Goal: Information Seeking & Learning: Find contact information

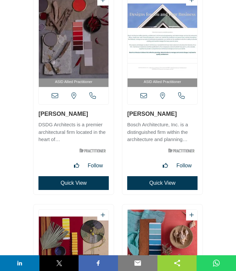
scroll to position [17484, 0]
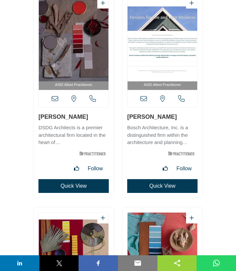
click at [127, 119] on h3 "Megan O'Mara" at bounding box center [162, 117] width 70 height 8
copy link "Megan O'Mara"
click at [144, 100] on icon at bounding box center [143, 99] width 7 height 7
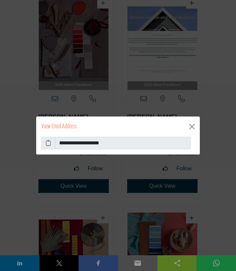
click at [50, 145] on icon at bounding box center [48, 143] width 5 height 8
click at [192, 127] on button "Close" at bounding box center [192, 127] width 11 height 11
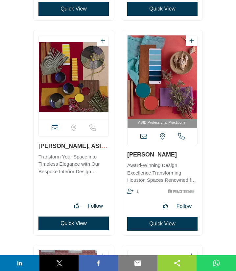
scroll to position [17697, 0]
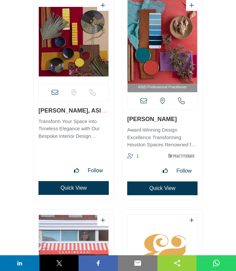
click at [83, 109] on div "View full profile in new tab." at bounding box center [73, 97] width 80 height 205
copy link "McKenzie Shirk"
click at [56, 93] on icon at bounding box center [55, 92] width 7 height 7
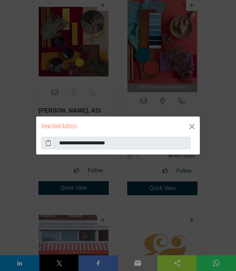
click at [48, 142] on icon at bounding box center [48, 143] width 5 height 8
click at [192, 126] on button "Close" at bounding box center [192, 127] width 11 height 11
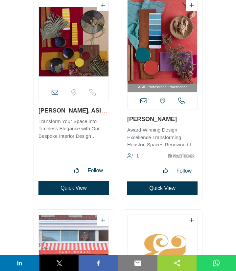
drag, startPoint x: 125, startPoint y: 118, endPoint x: 179, endPoint y: 119, distance: 54.2
click at [179, 119] on div "ASID Professional Practitioner" at bounding box center [162, 97] width 80 height 205
copy link "Maxfield McKenzie"
click at [144, 101] on icon at bounding box center [143, 101] width 7 height 7
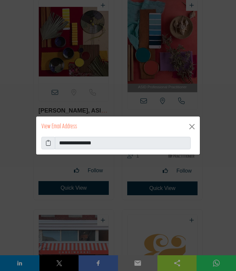
click at [49, 142] on icon at bounding box center [48, 143] width 5 height 8
click at [191, 127] on button "Close" at bounding box center [192, 127] width 11 height 11
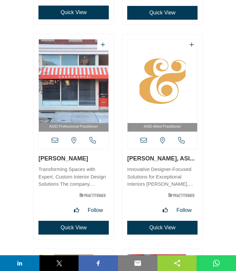
scroll to position [17874, 0]
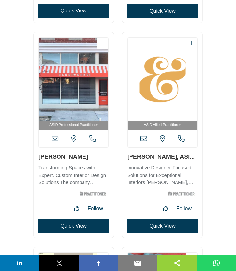
drag, startPoint x: 38, startPoint y: 159, endPoint x: 93, endPoint y: 159, distance: 54.5
click at [93, 159] on div "ASID Professional Practitioner" at bounding box center [73, 135] width 80 height 205
copy link "Matthew Malaquias"
click at [56, 139] on icon at bounding box center [55, 139] width 7 height 7
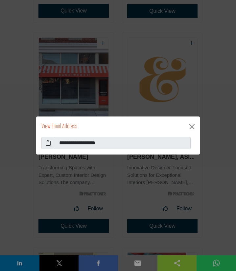
click at [50, 144] on icon at bounding box center [48, 143] width 5 height 8
click at [191, 128] on button "Close" at bounding box center [192, 127] width 11 height 11
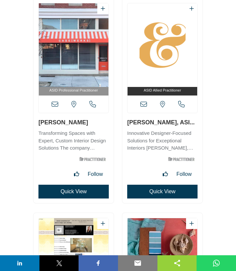
scroll to position [17910, 0]
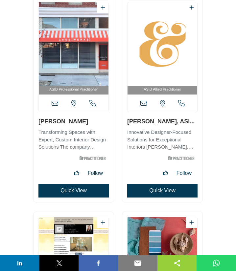
drag, startPoint x: 125, startPoint y: 122, endPoint x: 176, endPoint y: 123, distance: 50.6
click at [176, 123] on div "ASID Allied Practitioner" at bounding box center [162, 99] width 80 height 205
copy link "Matthew Cheadle"
click at [143, 101] on icon at bounding box center [143, 103] width 7 height 7
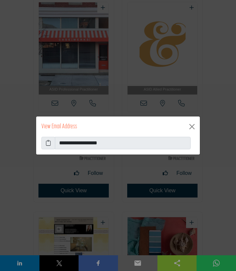
click at [48, 144] on icon at bounding box center [48, 143] width 5 height 8
click at [190, 129] on button "Close" at bounding box center [192, 127] width 11 height 11
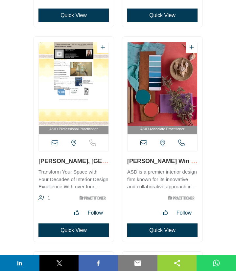
scroll to position [18087, 0]
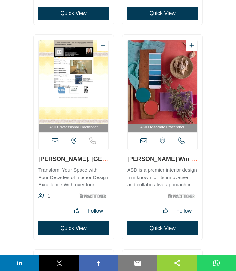
drag, startPoint x: 36, startPoint y: 161, endPoint x: 86, endPoint y: 160, distance: 49.9
click at [86, 160] on div "ASID Professional Practitioner" at bounding box center [73, 137] width 80 height 205
copy link "MaryLys Jackson"
click at [54, 141] on icon at bounding box center [55, 141] width 7 height 7
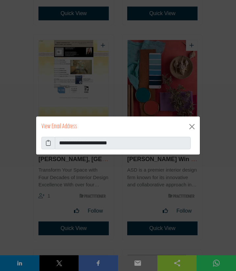
click at [49, 145] on icon at bounding box center [48, 143] width 5 height 8
click at [192, 125] on button "Close" at bounding box center [192, 127] width 11 height 11
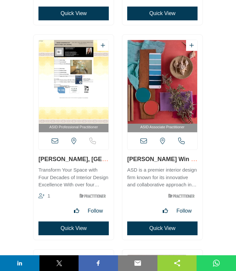
drag, startPoint x: 126, startPoint y: 160, endPoint x: 172, endPoint y: 161, distance: 46.6
click at [172, 161] on div "ASID Associate Practitioner" at bounding box center [162, 137] width 80 height 205
copy link "Mary Win Brock"
click at [145, 143] on icon at bounding box center [143, 141] width 7 height 7
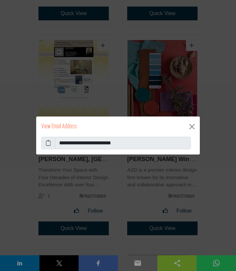
click at [47, 144] on icon at bounding box center [48, 143] width 5 height 8
click at [192, 126] on button "Close" at bounding box center [192, 127] width 11 height 11
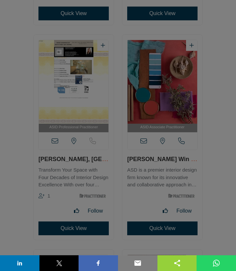
click at [194, 128] on div at bounding box center [118, 135] width 236 height 271
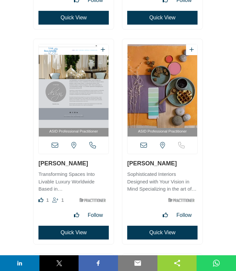
scroll to position [18300, 0]
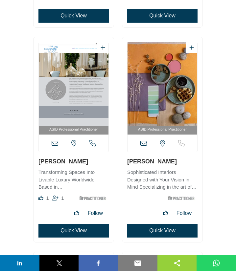
drag, startPoint x: 37, startPoint y: 161, endPoint x: 73, endPoint y: 161, distance: 36.1
click at [73, 161] on div "ASID Professional Practitioner" at bounding box center [73, 139] width 80 height 205
copy link "Mary Wilson"
click at [54, 143] on icon at bounding box center [55, 143] width 7 height 7
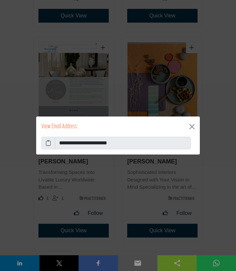
click at [47, 142] on icon at bounding box center [48, 143] width 5 height 8
click at [193, 129] on button "Close" at bounding box center [192, 127] width 11 height 11
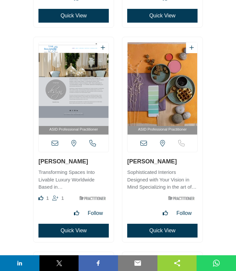
click at [214, 152] on div at bounding box center [118, 135] width 236 height 271
drag, startPoint x: 122, startPoint y: 162, endPoint x: 163, endPoint y: 166, distance: 41.2
click at [163, 166] on div "ASID Professional Practitioner Virginia, USA Quick View" at bounding box center [162, 140] width 81 height 206
copy link "Mary Linhart"
click at [142, 143] on icon at bounding box center [143, 143] width 7 height 7
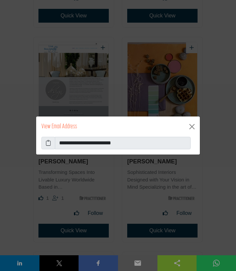
click at [50, 142] on icon at bounding box center [48, 143] width 5 height 8
click at [190, 127] on button "Close" at bounding box center [192, 127] width 11 height 11
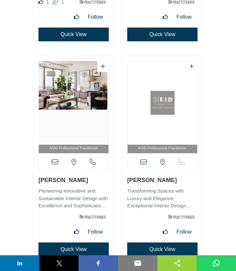
scroll to position [18513, 0]
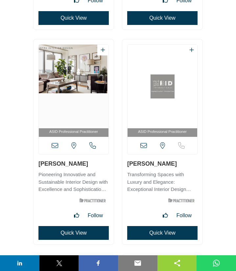
drag, startPoint x: 37, startPoint y: 165, endPoint x: 90, endPoint y: 164, distance: 53.2
click at [90, 164] on div "ASID Professional Practitioner" at bounding box center [73, 141] width 80 height 205
copy link "Mary Jane Schotte"
click at [55, 146] on icon at bounding box center [55, 146] width 7 height 7
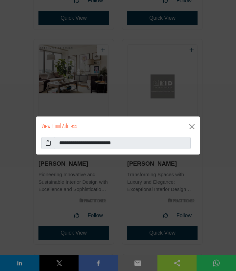
drag, startPoint x: 48, startPoint y: 145, endPoint x: 4, endPoint y: 146, distance: 44.7
click at [48, 145] on icon at bounding box center [48, 143] width 5 height 8
click at [191, 126] on button "Close" at bounding box center [192, 127] width 11 height 11
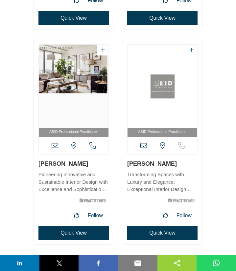
drag, startPoint x: 128, startPoint y: 165, endPoint x: 156, endPoint y: 161, distance: 27.5
click at [156, 161] on div "ASID Professional Practitioner" at bounding box center [162, 141] width 80 height 205
click at [156, 161] on h3 "Mary Beal" at bounding box center [162, 164] width 70 height 8
drag, startPoint x: 124, startPoint y: 164, endPoint x: 155, endPoint y: 164, distance: 30.9
click at [155, 164] on div "ASID Professional Practitioner" at bounding box center [162, 141] width 80 height 205
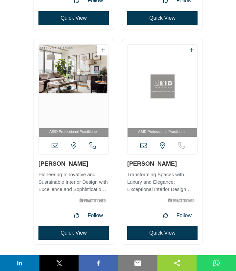
click at [143, 144] on icon at bounding box center [143, 146] width 7 height 7
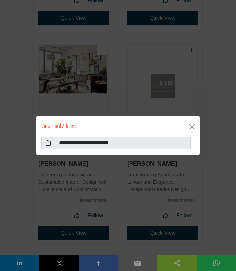
click at [49, 143] on icon at bounding box center [48, 143] width 5 height 8
click at [191, 128] on button "Close" at bounding box center [192, 127] width 11 height 11
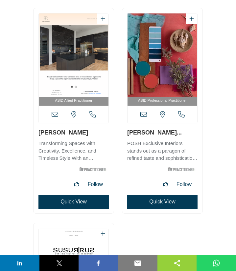
scroll to position [18761, 0]
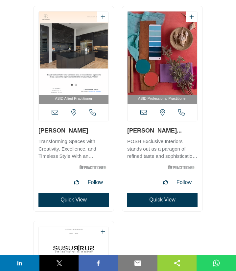
drag, startPoint x: 35, startPoint y: 130, endPoint x: 65, endPoint y: 129, distance: 29.6
click at [65, 129] on div "ASID Allied Practitioner" at bounding box center [73, 108] width 80 height 205
click at [55, 112] on icon at bounding box center [55, 112] width 7 height 7
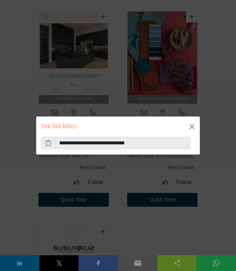
click at [51, 144] on icon at bounding box center [48, 143] width 5 height 8
click at [190, 127] on button "Close" at bounding box center [192, 127] width 11 height 11
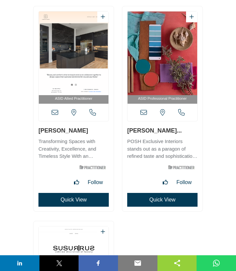
click at [188, 130] on div "ASID Professional Practitioner" at bounding box center [162, 108] width 80 height 205
click at [144, 113] on icon at bounding box center [143, 112] width 7 height 7
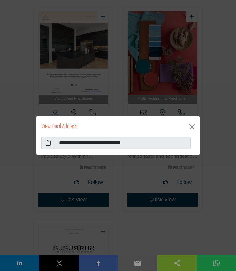
click at [50, 145] on icon at bounding box center [48, 143] width 5 height 8
click at [193, 126] on button "Close" at bounding box center [192, 127] width 11 height 11
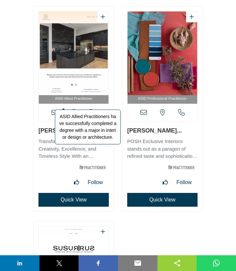
scroll to position [18974, 0]
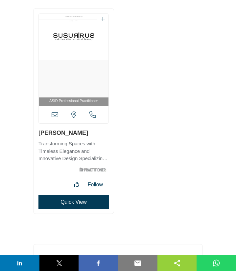
drag, startPoint x: 37, startPoint y: 132, endPoint x: 93, endPoint y: 132, distance: 55.8
click at [93, 132] on div "ASID Professional Practitioner" at bounding box center [73, 111] width 80 height 205
click at [54, 117] on icon at bounding box center [55, 115] width 7 height 7
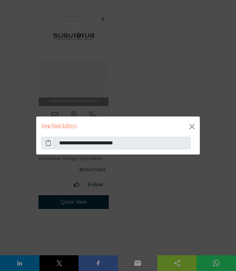
click at [48, 145] on icon at bounding box center [48, 143] width 5 height 8
click at [193, 128] on button "Close" at bounding box center [192, 127] width 11 height 11
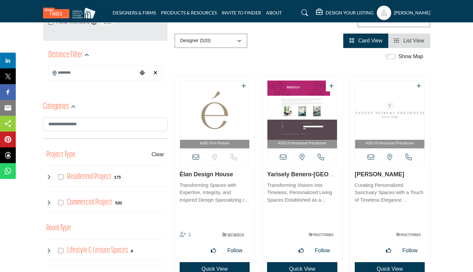
scroll to position [213, 0]
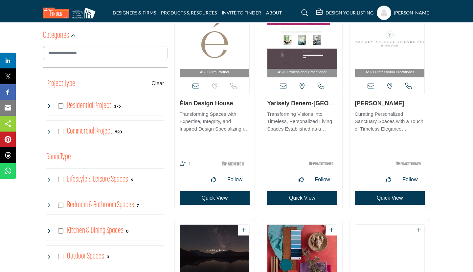
click at [49, 130] on icon at bounding box center [48, 131] width 5 height 5
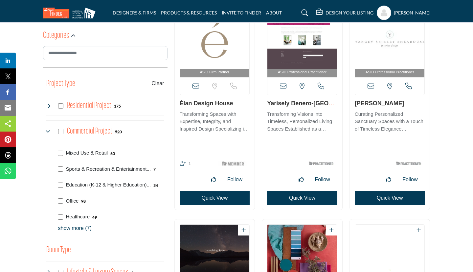
click at [74, 226] on p "show more (7)" at bounding box center [111, 228] width 106 height 8
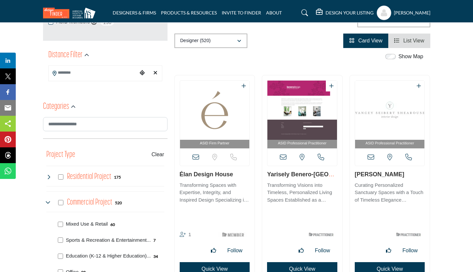
click at [160, 154] on buton "Clear" at bounding box center [157, 154] width 12 height 8
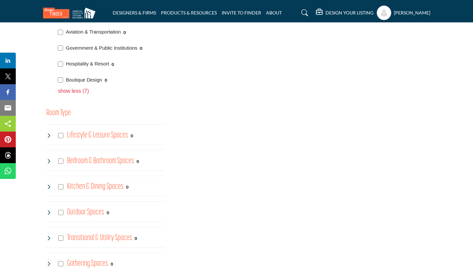
scroll to position [248, 0]
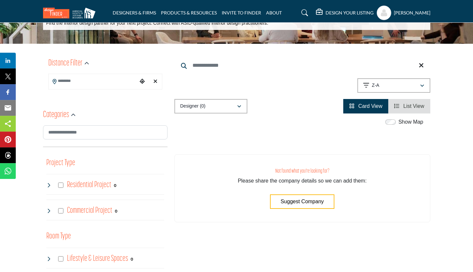
scroll to position [92, 0]
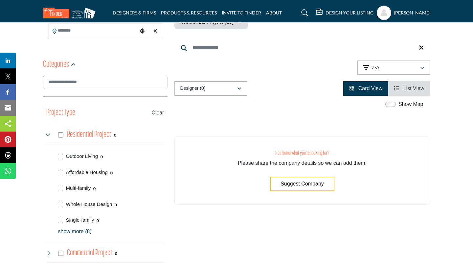
scroll to position [92, 0]
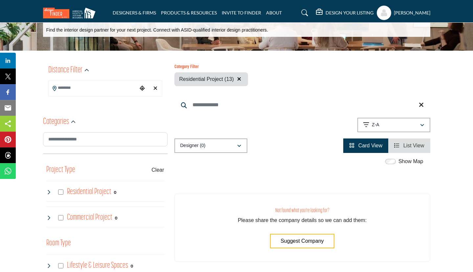
scroll to position [91, 0]
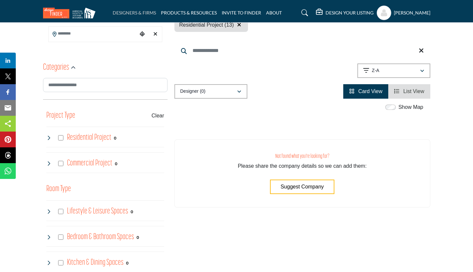
click at [122, 14] on link "DESIGNERS & FIRMS" at bounding box center [134, 13] width 43 height 6
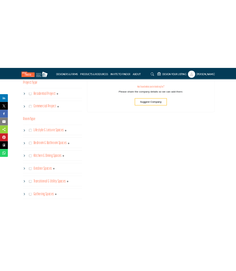
scroll to position [71, 0]
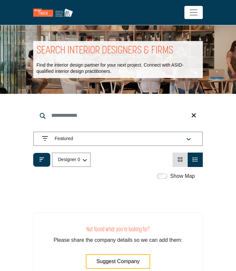
scroll to position [71, 0]
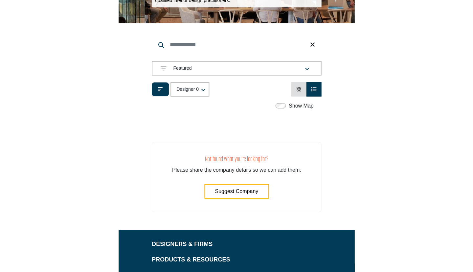
scroll to position [71, 0]
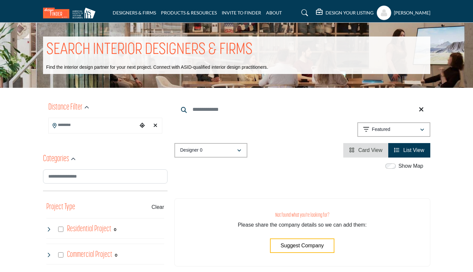
scroll to position [71, 0]
